Goal: Information Seeking & Learning: Learn about a topic

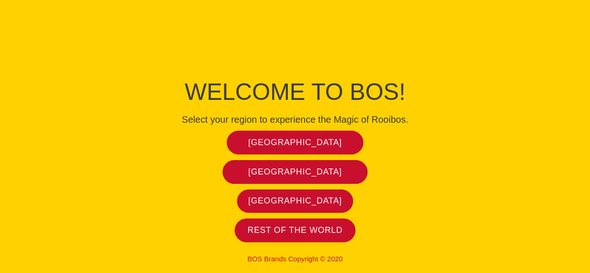
scroll to position [7, 0]
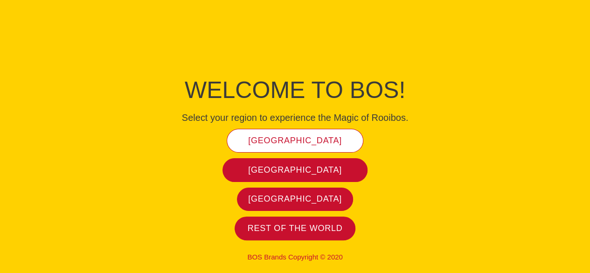
click at [299, 143] on span "[GEOGRAPHIC_DATA]" at bounding box center [295, 140] width 94 height 11
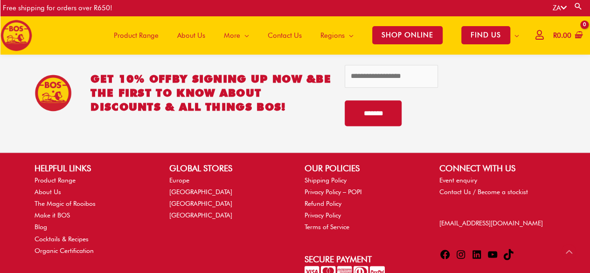
scroll to position [2326, 0]
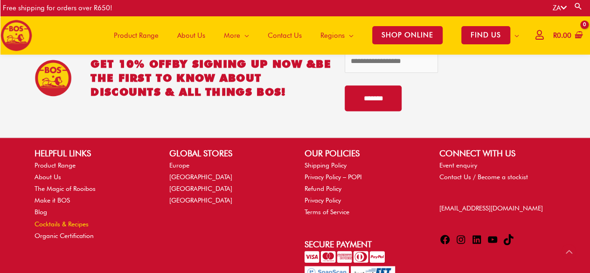
click at [81, 220] on link "Cocktails & Recipes" at bounding box center [62, 223] width 54 height 7
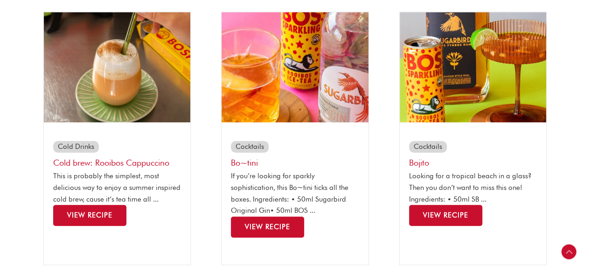
scroll to position [233, 0]
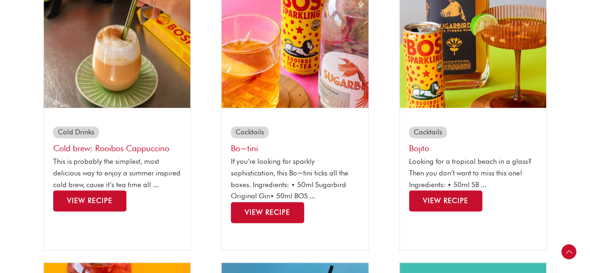
click at [280, 215] on span "View Recipe" at bounding box center [267, 212] width 45 height 8
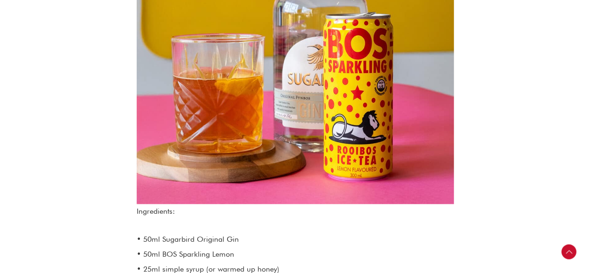
scroll to position [373, 0]
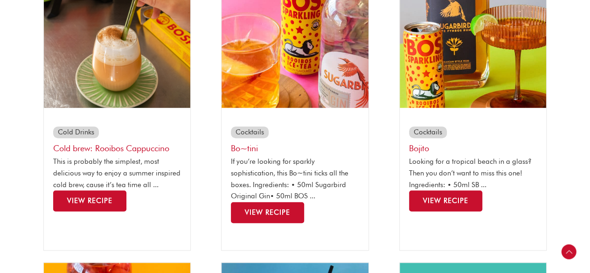
click at [445, 199] on span "View Recipe" at bounding box center [445, 201] width 45 height 8
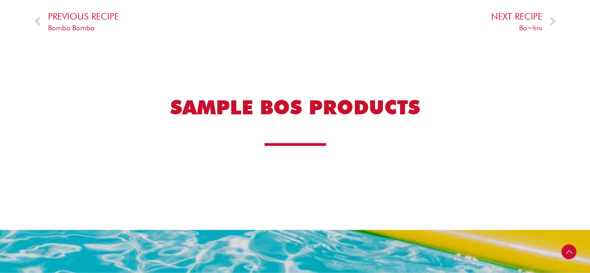
scroll to position [933, 0]
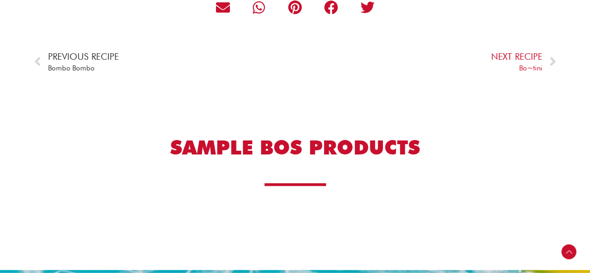
click at [79, 69] on span "Bombo Bombo" at bounding box center [83, 69] width 71 height 12
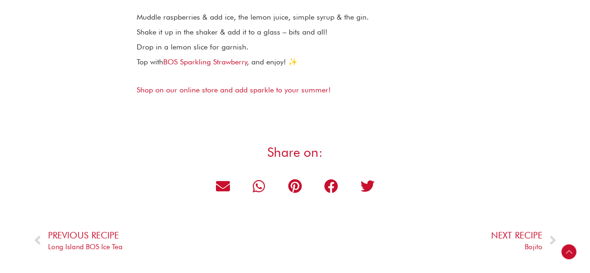
scroll to position [840, 0]
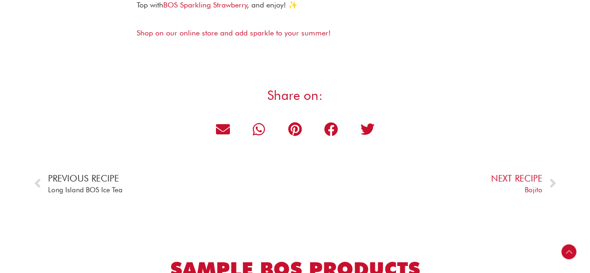
click at [73, 187] on span "Long Island BOS Ice Tea" at bounding box center [85, 190] width 75 height 12
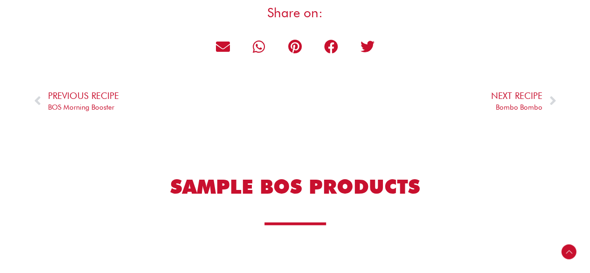
scroll to position [840, 0]
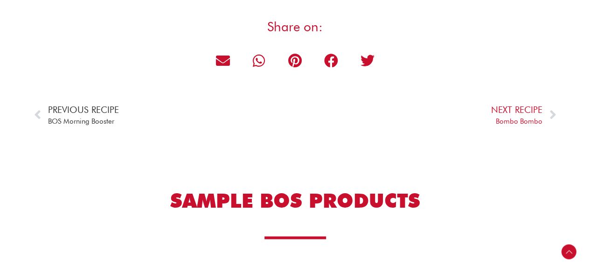
click at [79, 123] on span "BOS Morning Booster" at bounding box center [83, 121] width 71 height 12
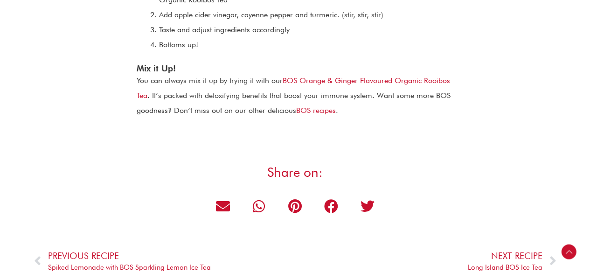
scroll to position [840, 0]
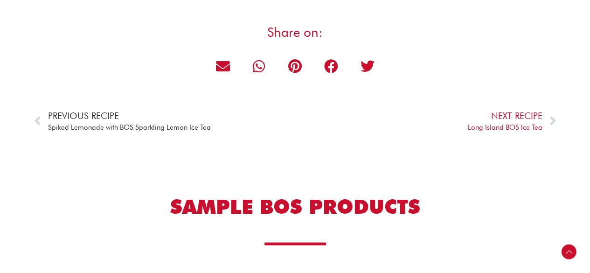
click at [119, 128] on span "Spiked Lemonade with BOS Sparkling Lemon Ice Tea" at bounding box center [129, 127] width 163 height 12
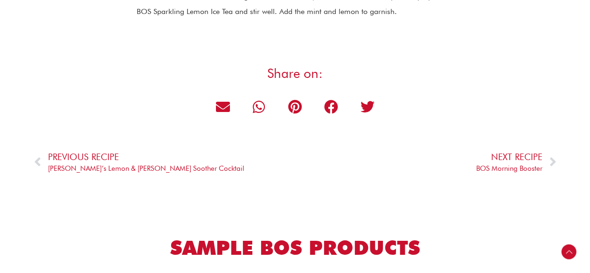
scroll to position [747, 0]
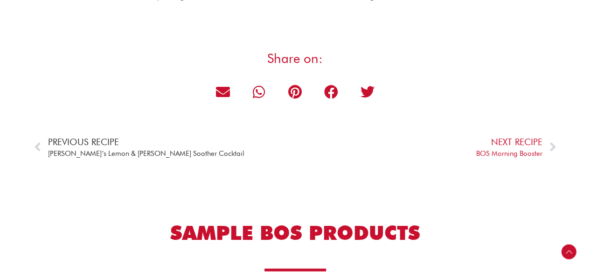
click at [102, 154] on span "Vuyo’s Lemon & Rosemary Soother Cocktail" at bounding box center [146, 153] width 197 height 12
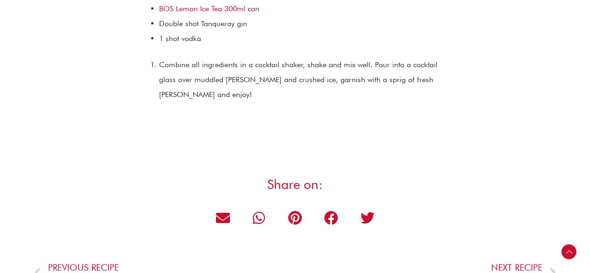
scroll to position [1074, 0]
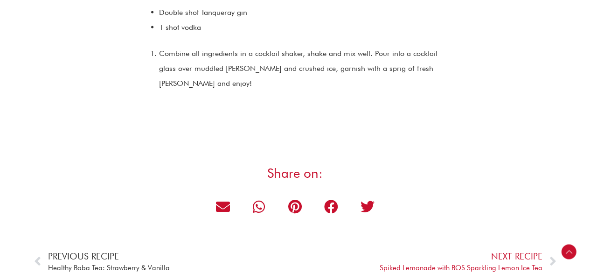
click at [142, 262] on span "Healthy Boba Tea: Strawberry & Vanilla" at bounding box center [109, 268] width 122 height 12
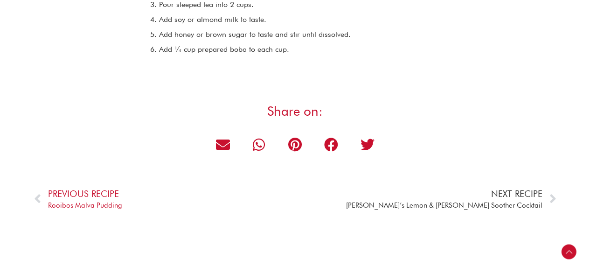
scroll to position [1167, 0]
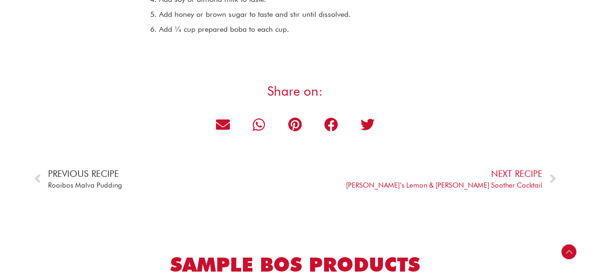
click at [107, 185] on span "Rooibos Malva Pudding" at bounding box center [85, 186] width 74 height 12
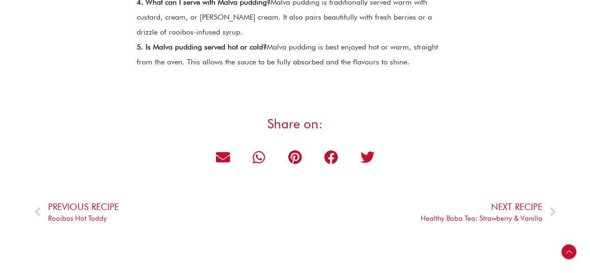
scroll to position [1260, 0]
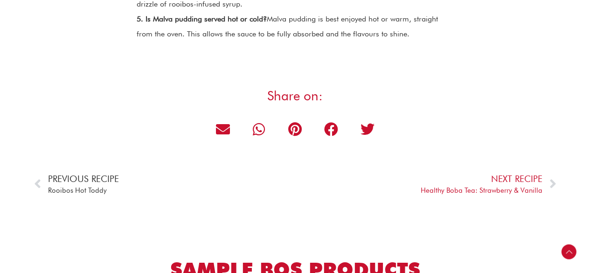
click at [92, 191] on span "Rooibos Hot Toddy" at bounding box center [83, 191] width 71 height 12
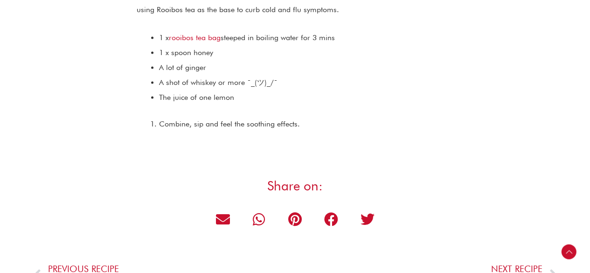
scroll to position [840, 0]
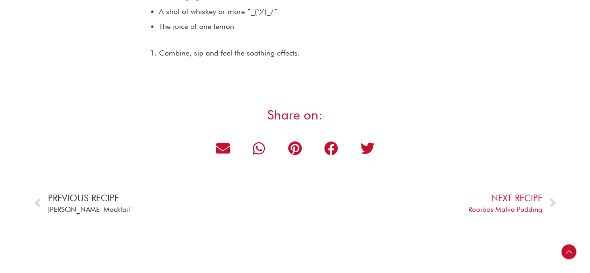
click at [77, 210] on span "Basil Mojito Mocktail" at bounding box center [89, 210] width 82 height 12
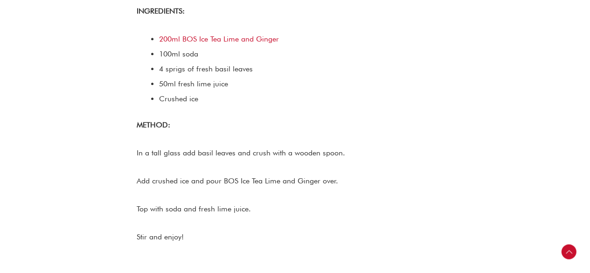
scroll to position [467, 0]
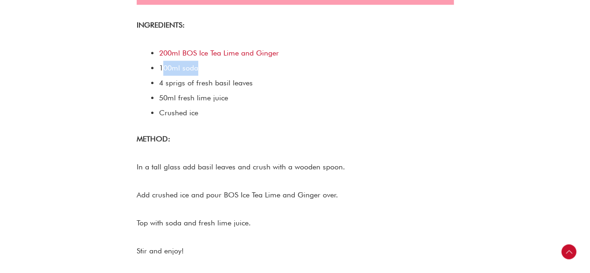
drag, startPoint x: 197, startPoint y: 70, endPoint x: 162, endPoint y: 71, distance: 35.0
click at [162, 71] on li "100ml soda" at bounding box center [306, 68] width 295 height 15
click at [278, 114] on li "Crushed ice" at bounding box center [306, 112] width 295 height 15
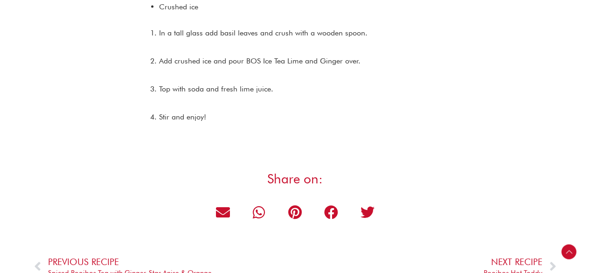
scroll to position [1260, 0]
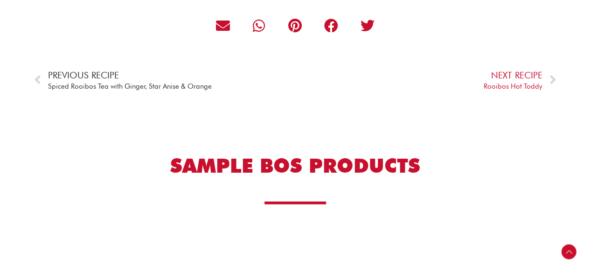
click at [155, 88] on span "Spiced Rooibos Tea with Ginger, Star Anise & Orange" at bounding box center [130, 87] width 164 height 12
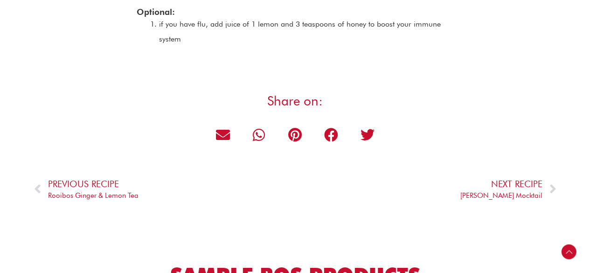
scroll to position [1120, 0]
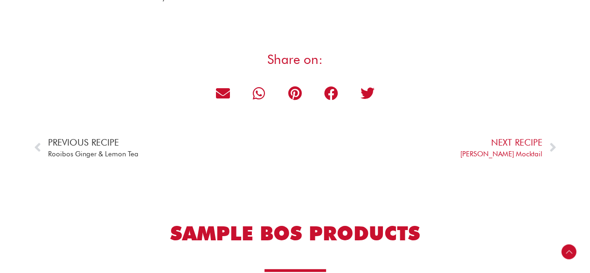
click at [107, 152] on span "Rooibos Ginger & Lemon Tea" at bounding box center [93, 154] width 91 height 12
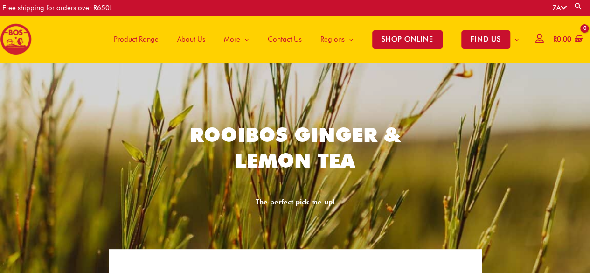
click at [185, 39] on span "About Us" at bounding box center [191, 39] width 28 height 28
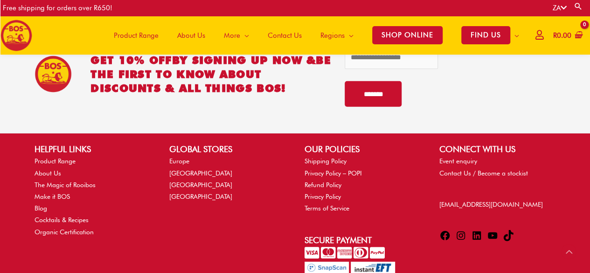
scroll to position [1209, 0]
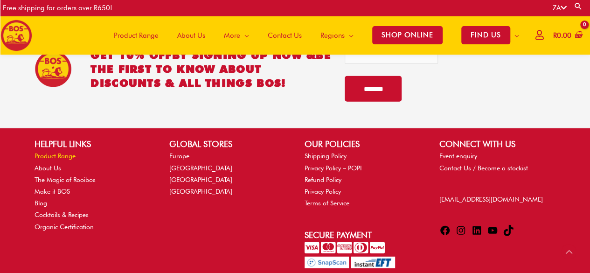
click at [53, 152] on link "Product Range" at bounding box center [55, 155] width 41 height 7
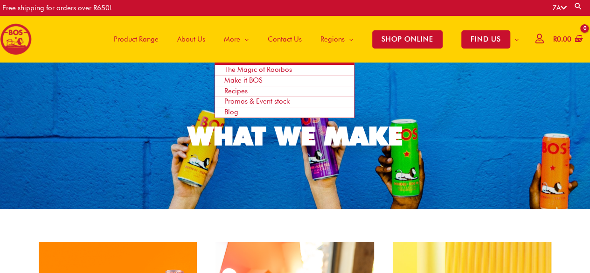
click at [250, 100] on span "Promos & Event stock" at bounding box center [257, 101] width 65 height 8
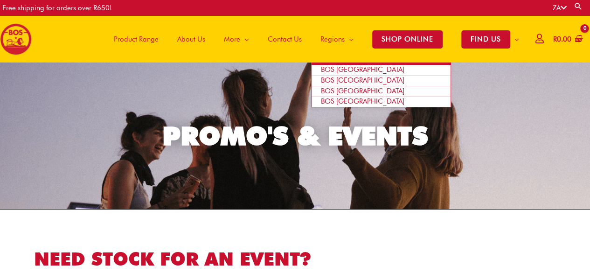
click at [342, 91] on span "BOS [GEOGRAPHIC_DATA]" at bounding box center [363, 91] width 84 height 8
